Goal: Task Accomplishment & Management: Complete application form

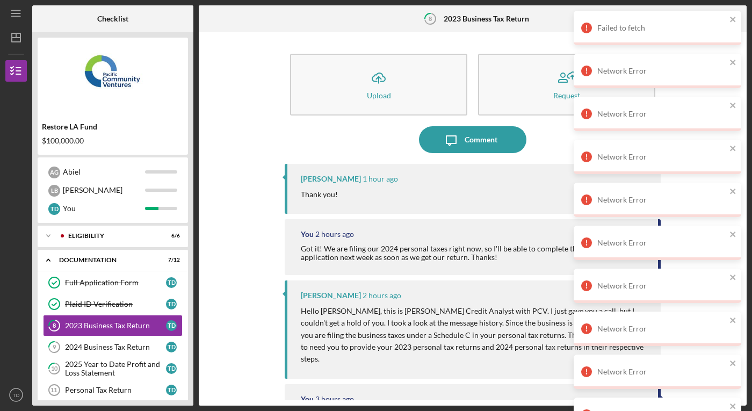
scroll to position [62, 0]
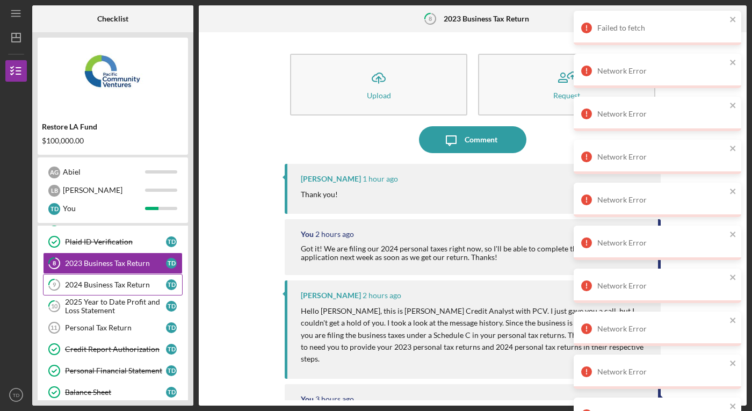
click at [104, 283] on div "2024 Business Tax Return" at bounding box center [115, 284] width 101 height 9
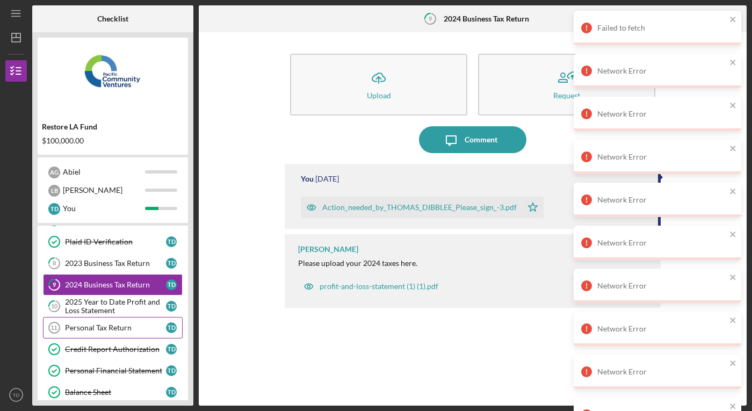
click at [96, 332] on link "Personal Tax Return 11 Personal Tax Return T D" at bounding box center [113, 327] width 140 height 21
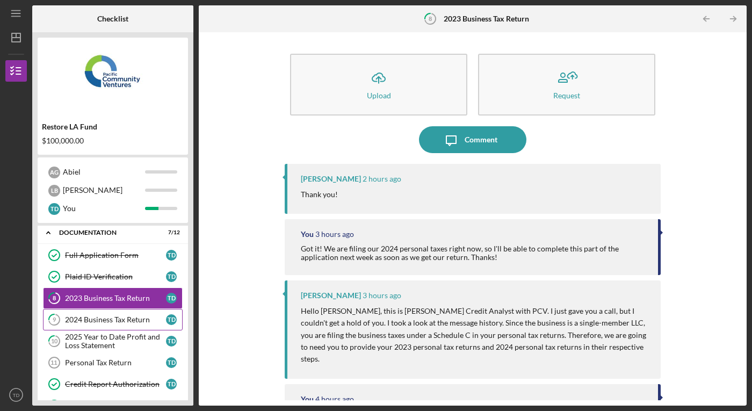
scroll to position [63, 0]
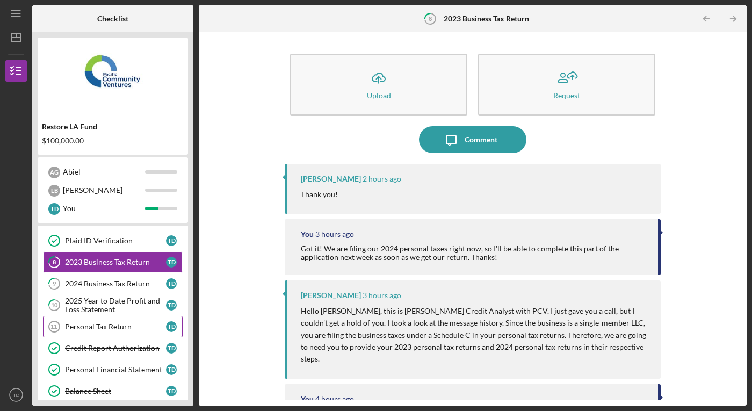
click at [121, 325] on div "Personal Tax Return" at bounding box center [115, 326] width 101 height 9
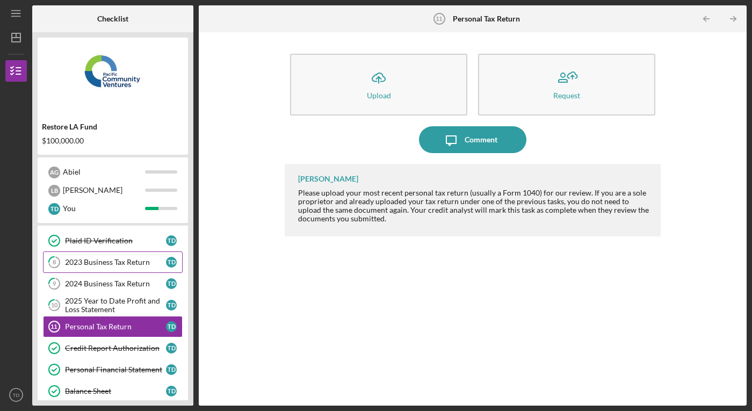
click at [113, 262] on div "2023 Business Tax Return" at bounding box center [115, 262] width 101 height 9
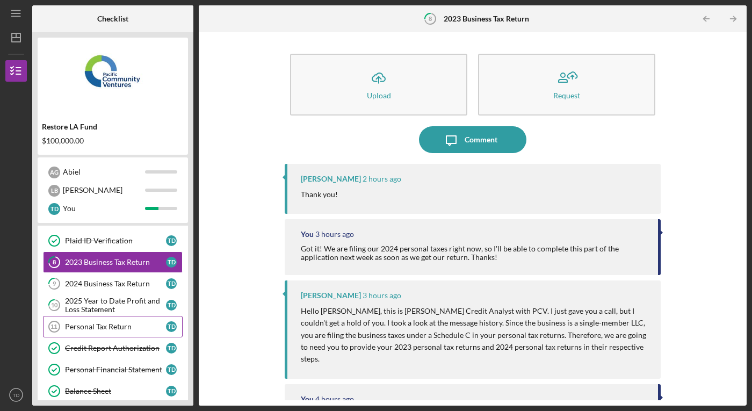
click at [110, 325] on div "Personal Tax Return" at bounding box center [115, 326] width 101 height 9
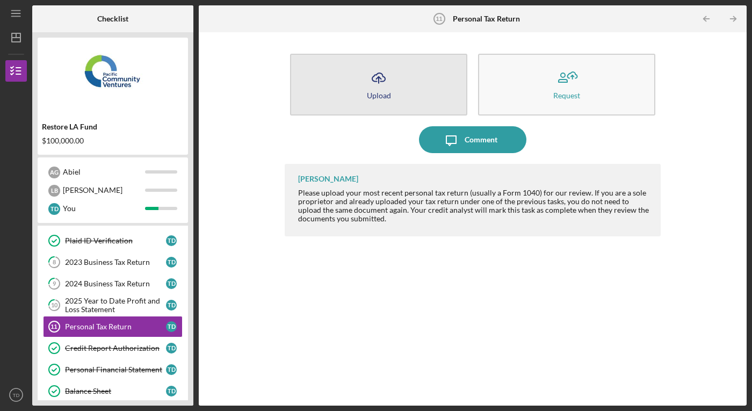
click at [390, 93] on button "Icon/Upload Upload" at bounding box center [378, 85] width 177 height 62
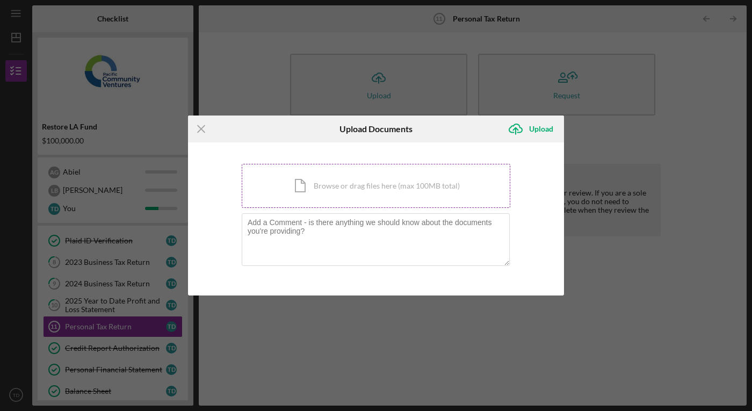
click at [372, 192] on div "Icon/Document Browse or drag files here (max 100MB total) Tap to choose files o…" at bounding box center [376, 186] width 268 height 44
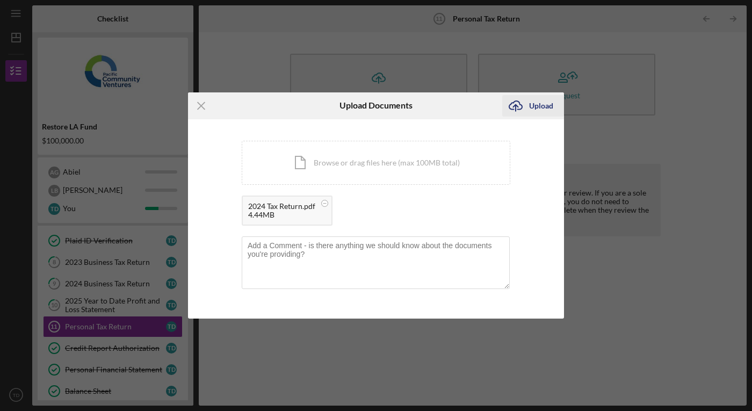
click at [541, 105] on div "Upload" at bounding box center [541, 105] width 24 height 21
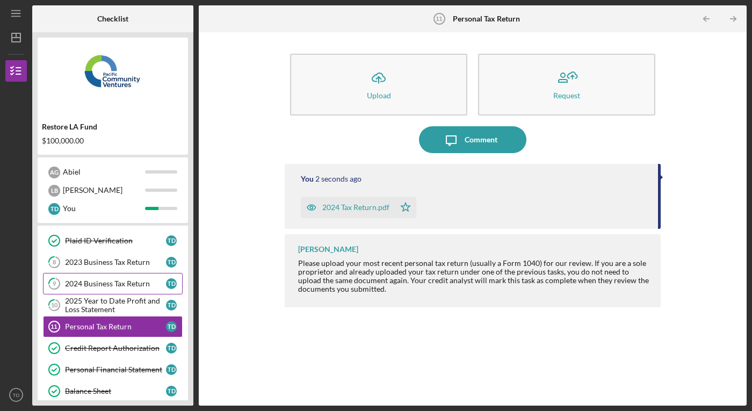
click at [128, 282] on div "2024 Business Tax Return" at bounding box center [115, 283] width 101 height 9
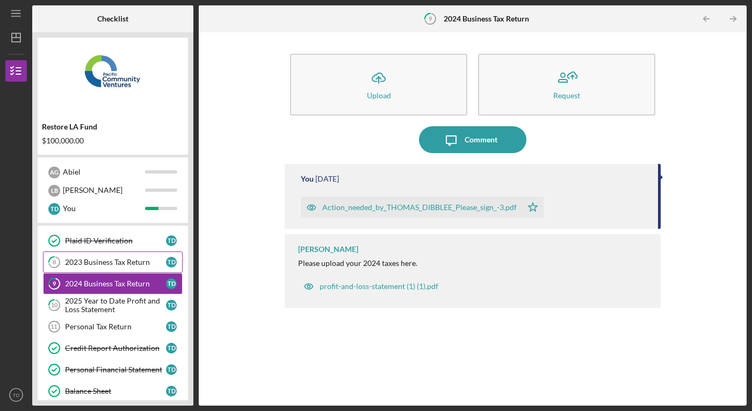
click at [127, 263] on div "2023 Business Tax Return" at bounding box center [115, 262] width 101 height 9
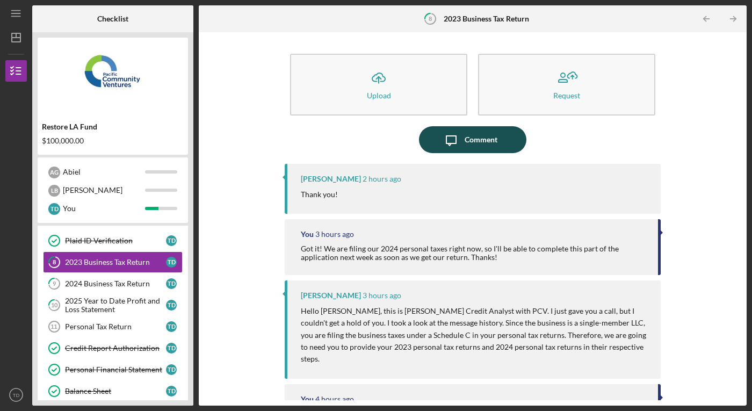
click at [484, 142] on div "Comment" at bounding box center [480, 139] width 33 height 27
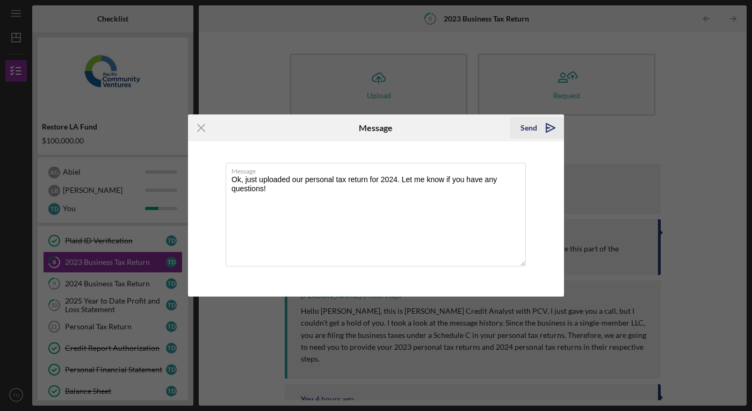
type textarea "Ok, just uploaded our personal tax return for 2024. Let me know if you have any…"
click at [530, 129] on div "Send" at bounding box center [528, 127] width 17 height 21
